Goal: Task Accomplishment & Management: Use online tool/utility

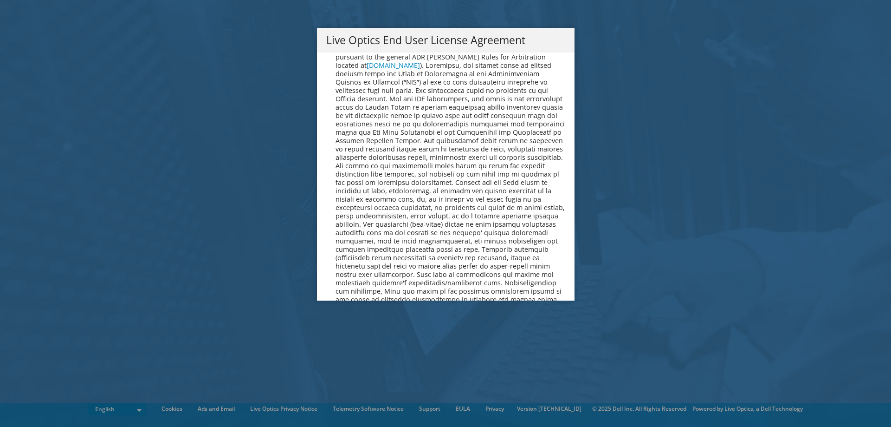
scroll to position [3511, 0]
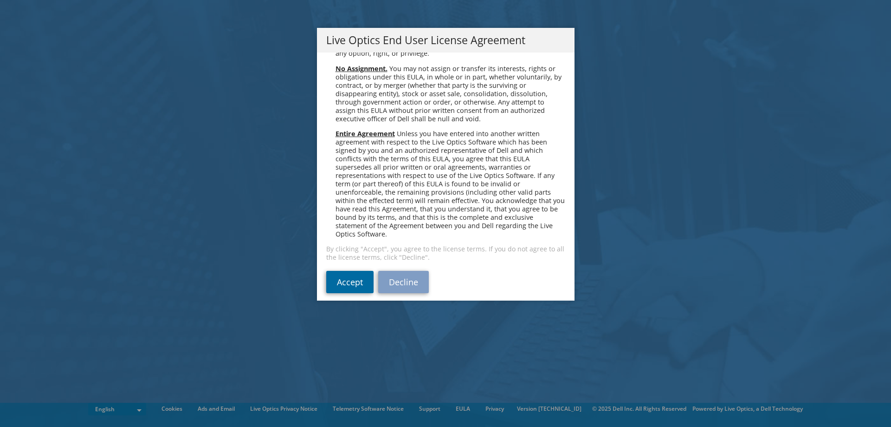
click at [348, 272] on link "Accept" at bounding box center [349, 282] width 47 height 22
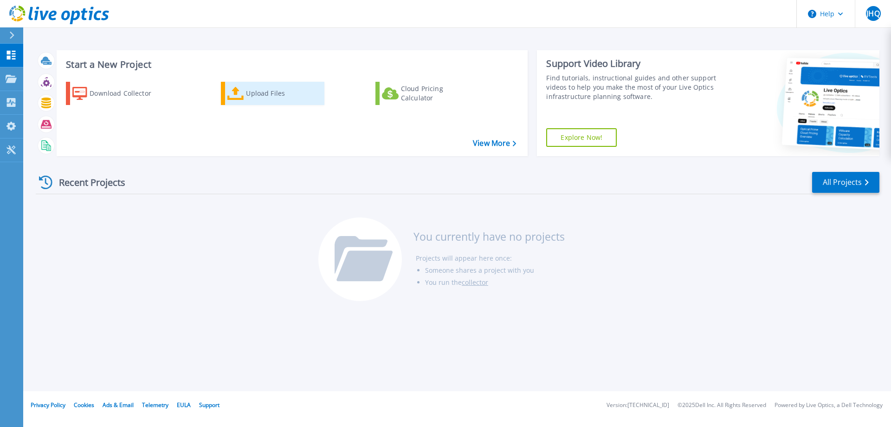
click at [284, 96] on div "Upload Files" at bounding box center [283, 93] width 74 height 19
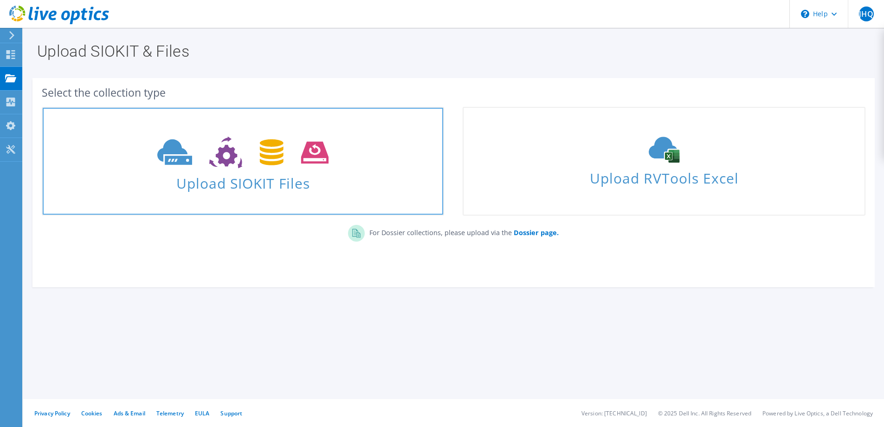
click at [288, 175] on span "Upload SIOKIT Files" at bounding box center [243, 180] width 401 height 20
